Goal: Navigation & Orientation: Find specific page/section

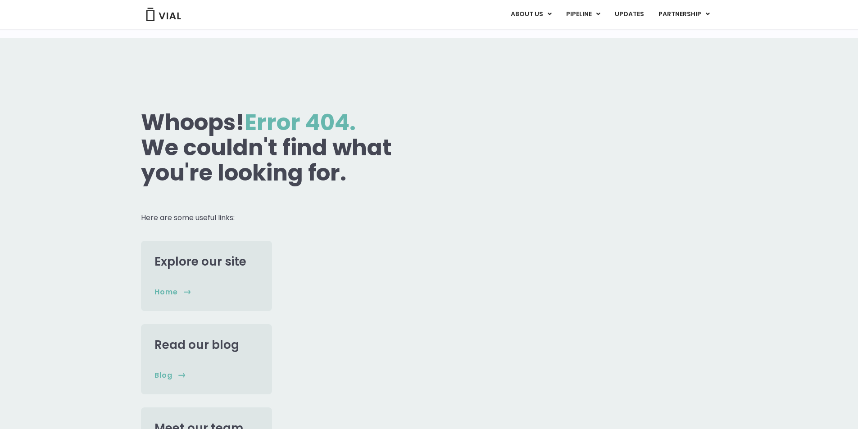
scroll to position [180, 0]
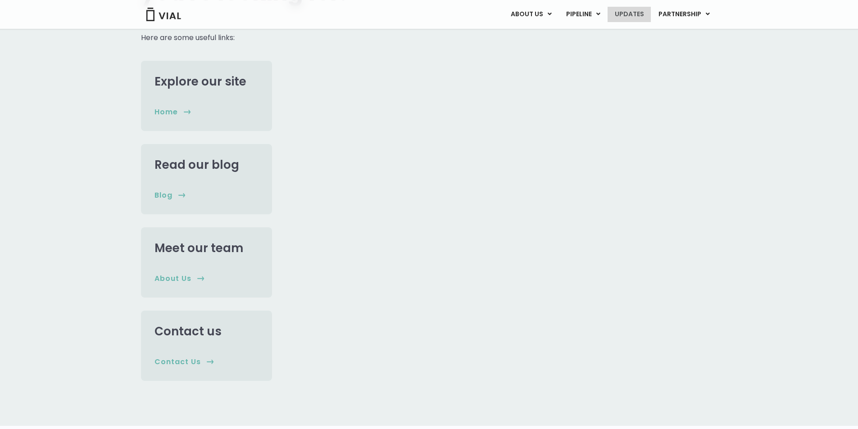
click at [647, 17] on link "UPDATES" at bounding box center [629, 14] width 43 height 15
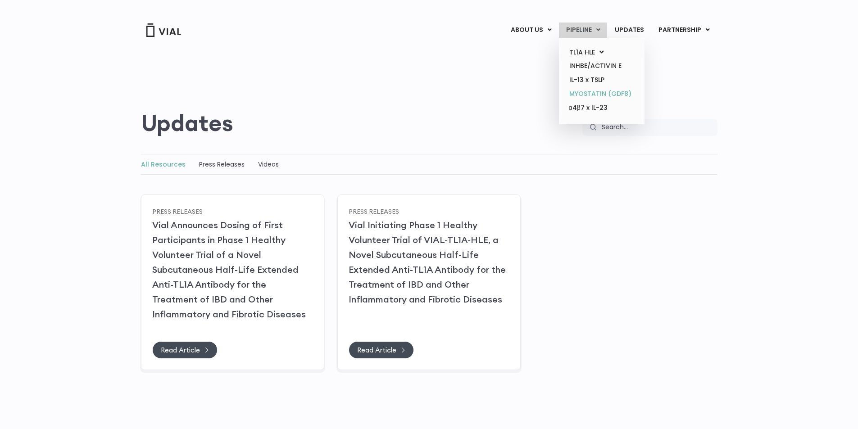
click at [598, 91] on link "MYOSTATIN (GDF8)" at bounding box center [601, 94] width 79 height 14
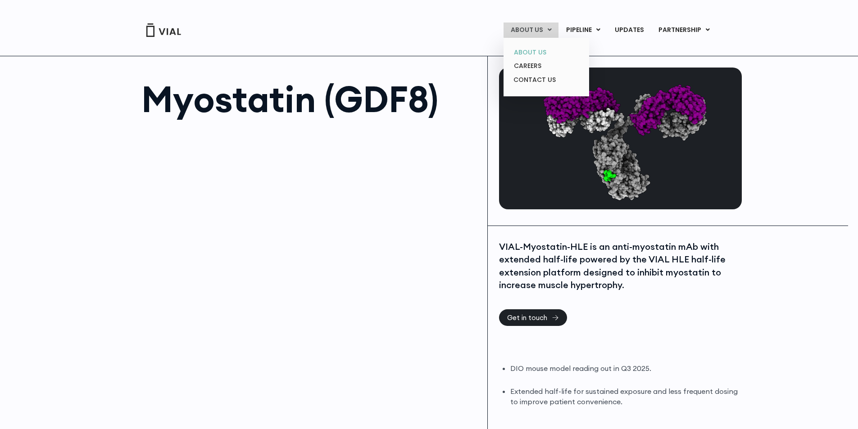
click at [538, 51] on link "ABOUT US" at bounding box center [546, 53] width 79 height 14
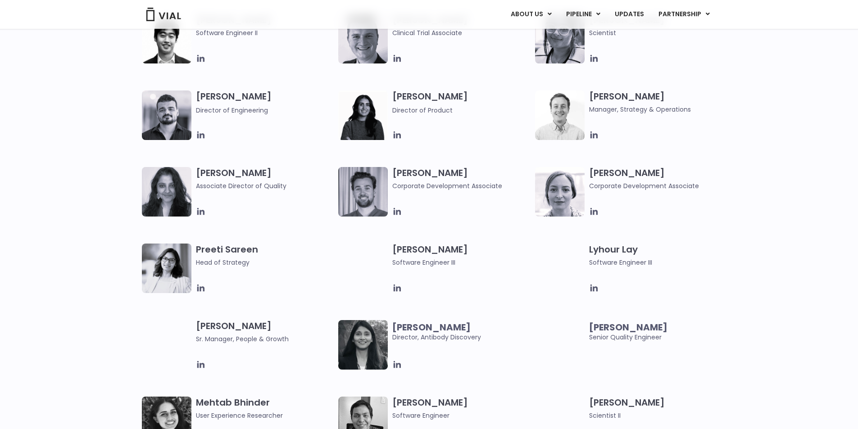
scroll to position [1127, 0]
